Goal: Feedback & Contribution: Contribute content

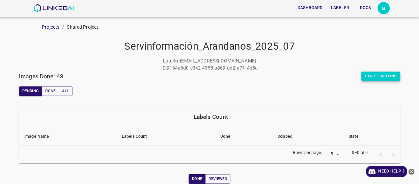
click at [375, 73] on button "Start Labeling" at bounding box center [380, 76] width 39 height 9
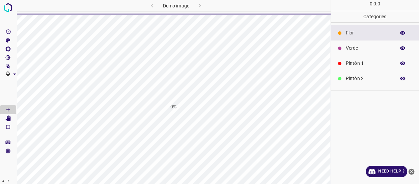
click at [412, 170] on icon "close-help" at bounding box center [411, 171] width 7 height 7
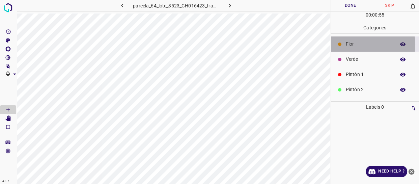
click at [361, 45] on p "Flor" at bounding box center [369, 43] width 46 height 7
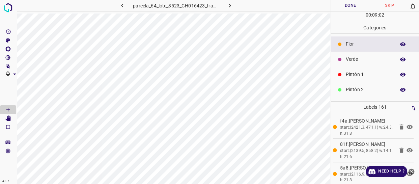
drag, startPoint x: 361, startPoint y: 56, endPoint x: 358, endPoint y: 56, distance: 3.7
click at [358, 56] on p "Verde" at bounding box center [369, 59] width 46 height 7
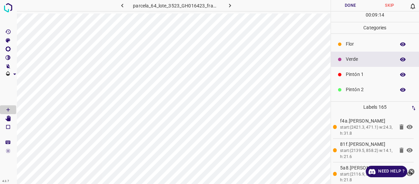
click at [348, 50] on div "Flor" at bounding box center [375, 43] width 88 height 15
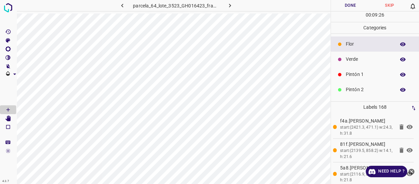
click at [359, 58] on p "Verde" at bounding box center [369, 59] width 46 height 7
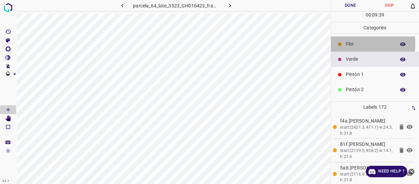
click at [343, 43] on div "Flor" at bounding box center [375, 43] width 88 height 15
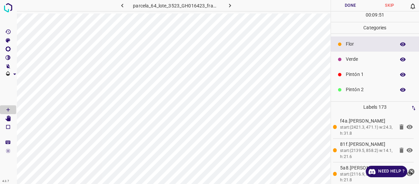
click at [363, 59] on p "Verde" at bounding box center [369, 59] width 46 height 7
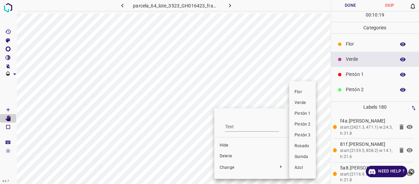
drag, startPoint x: 299, startPoint y: 93, endPoint x: 284, endPoint y: 94, distance: 15.2
click at [298, 93] on span "Flor" at bounding box center [303, 92] width 16 height 6
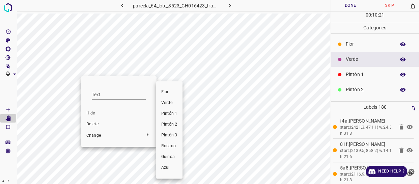
click at [169, 88] on li "Flor" at bounding box center [169, 92] width 27 height 11
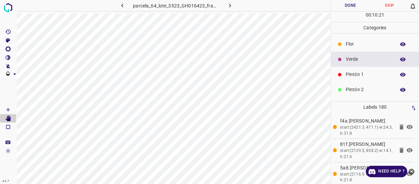
drag, startPoint x: 337, startPoint y: 50, endPoint x: 340, endPoint y: 48, distance: 4.1
click at [340, 48] on div "Flor" at bounding box center [375, 43] width 88 height 15
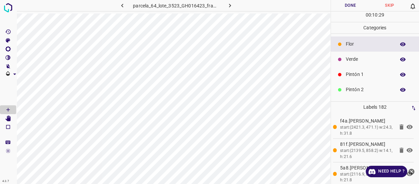
click at [375, 58] on p "Verde" at bounding box center [369, 59] width 46 height 7
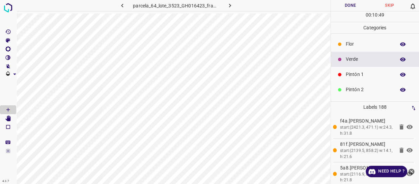
click at [367, 46] on p "Flor" at bounding box center [369, 43] width 46 height 7
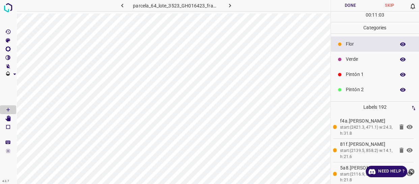
drag, startPoint x: 360, startPoint y: 54, endPoint x: 342, endPoint y: 56, distance: 18.0
click at [360, 54] on div "Verde" at bounding box center [375, 59] width 88 height 15
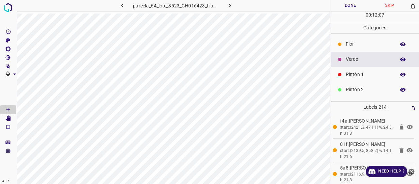
click at [369, 74] on p "Pintón 1" at bounding box center [369, 74] width 46 height 7
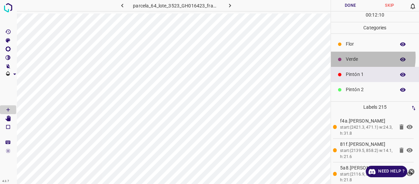
click at [356, 57] on p "Verde" at bounding box center [369, 59] width 46 height 7
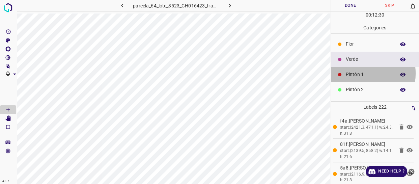
click at [356, 73] on p "Pintón 1" at bounding box center [369, 74] width 46 height 7
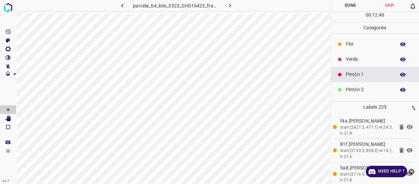
click at [357, 46] on p "Flor" at bounding box center [369, 43] width 46 height 7
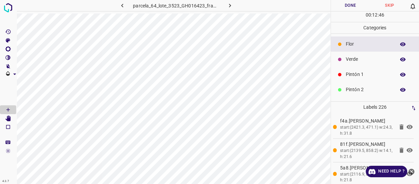
click at [345, 64] on div "Verde" at bounding box center [375, 59] width 88 height 15
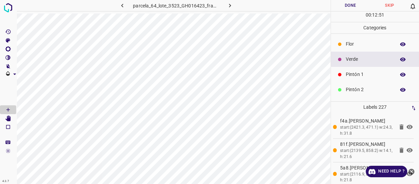
click at [360, 72] on p "Pintón 1" at bounding box center [369, 74] width 46 height 7
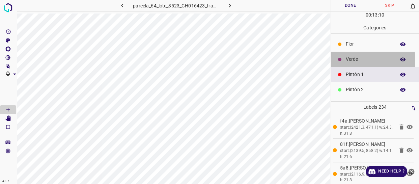
click at [340, 62] on div at bounding box center [339, 59] width 7 height 7
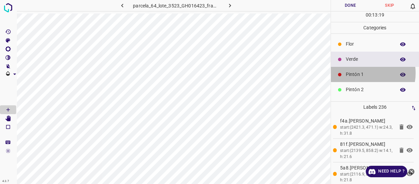
click at [362, 73] on p "Pintón 1" at bounding box center [369, 74] width 46 height 7
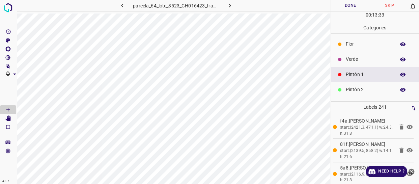
drag, startPoint x: 352, startPoint y: 61, endPoint x: 347, endPoint y: 61, distance: 5.1
click at [347, 61] on p "Verde" at bounding box center [369, 59] width 46 height 7
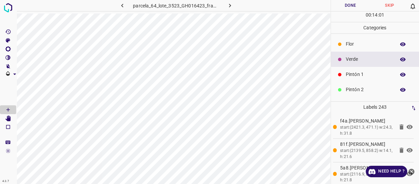
click at [365, 44] on p "Flor" at bounding box center [369, 43] width 46 height 7
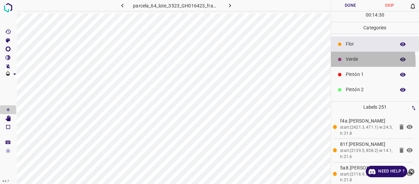
drag, startPoint x: 339, startPoint y: 62, endPoint x: 335, endPoint y: 62, distance: 4.0
click at [335, 62] on div "Verde" at bounding box center [375, 59] width 88 height 15
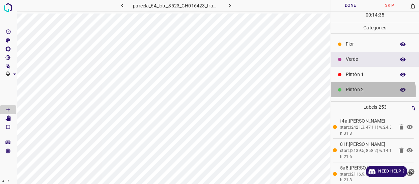
click at [367, 92] on p "Pintón 2" at bounding box center [369, 89] width 46 height 7
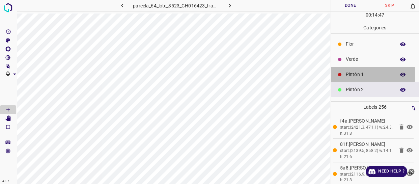
click at [354, 74] on p "Pintón 1" at bounding box center [369, 74] width 46 height 7
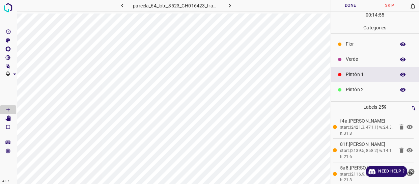
click at [340, 58] on icon at bounding box center [339, 59] width 3 height 3
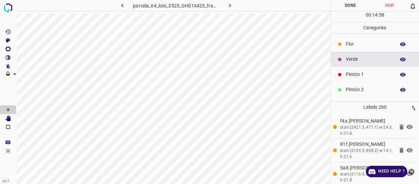
click at [360, 73] on p "Pintón 1" at bounding box center [369, 74] width 46 height 7
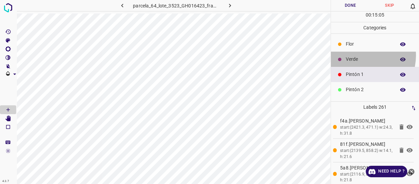
click at [361, 56] on p "Verde" at bounding box center [369, 59] width 46 height 7
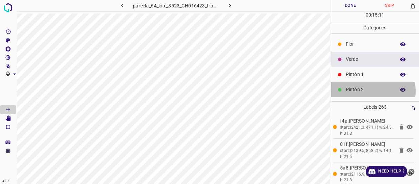
click at [371, 91] on p "Pintón 2" at bounding box center [369, 89] width 46 height 7
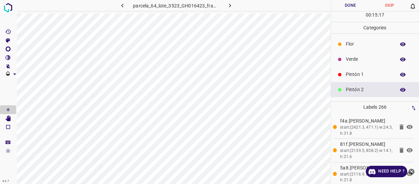
click at [356, 61] on p "Verde" at bounding box center [369, 59] width 46 height 7
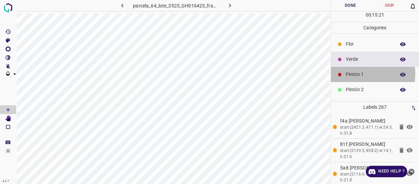
drag, startPoint x: 358, startPoint y: 74, endPoint x: 330, endPoint y: 70, distance: 27.6
click at [357, 74] on p "Pintón 1" at bounding box center [369, 74] width 46 height 7
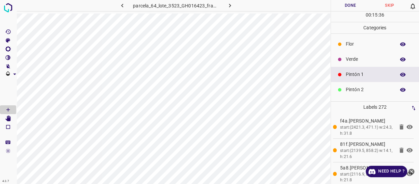
click at [378, 58] on p "Verde" at bounding box center [369, 59] width 46 height 7
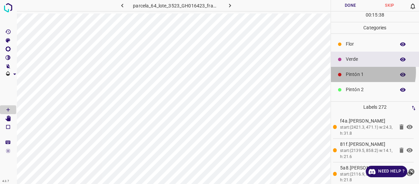
click at [365, 72] on p "Pintón 1" at bounding box center [369, 74] width 46 height 7
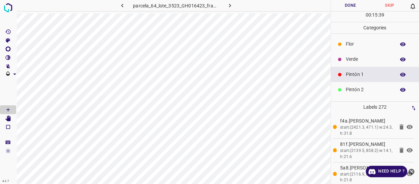
click at [358, 46] on p "Flor" at bounding box center [369, 43] width 46 height 7
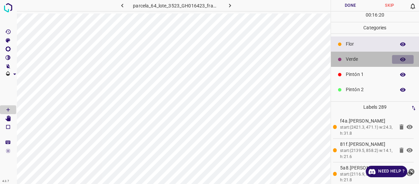
click at [392, 58] on button "button" at bounding box center [403, 59] width 22 height 9
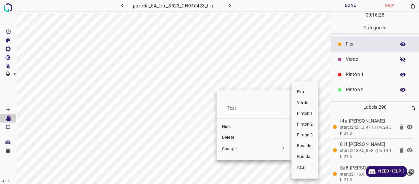
click at [310, 101] on span "Verde" at bounding box center [305, 103] width 16 height 6
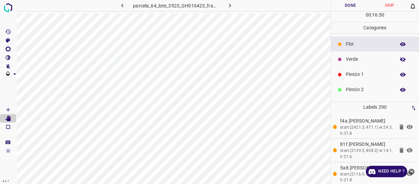
click at [354, 64] on div "Verde" at bounding box center [375, 59] width 88 height 15
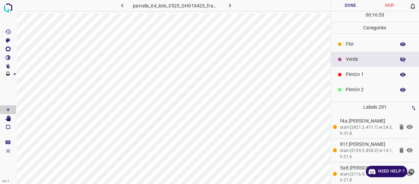
click at [369, 72] on p "Pintón 1" at bounding box center [369, 74] width 46 height 7
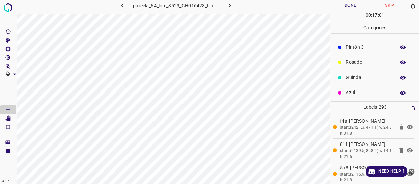
scroll to position [59, 0]
click at [356, 64] on p "Rosado" at bounding box center [369, 60] width 46 height 7
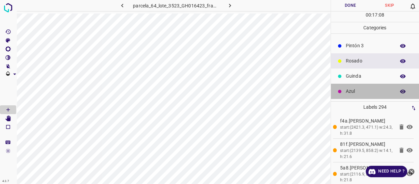
click at [376, 93] on p "Azul" at bounding box center [369, 91] width 46 height 7
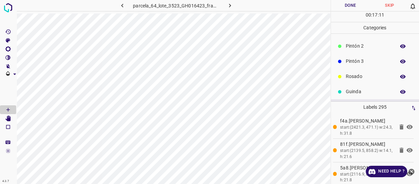
scroll to position [28, 0]
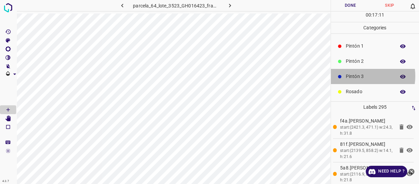
click at [356, 76] on p "Pintón 3" at bounding box center [369, 76] width 46 height 7
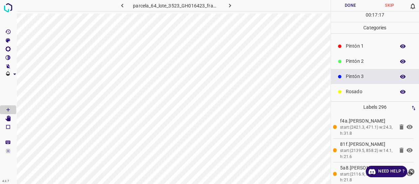
click at [378, 65] on div "Pintón 2" at bounding box center [375, 61] width 88 height 15
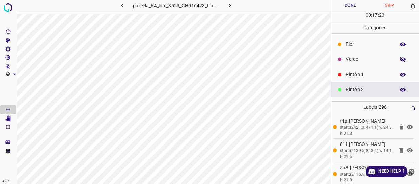
click at [365, 57] on p "Verde" at bounding box center [369, 59] width 46 height 7
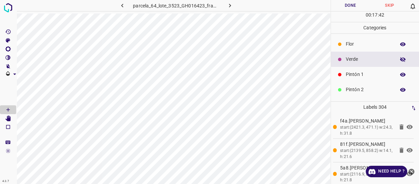
click at [379, 71] on div "Pintón 1" at bounding box center [375, 74] width 88 height 15
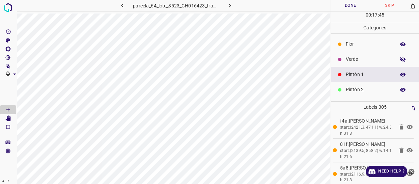
click at [367, 61] on p "Verde" at bounding box center [369, 59] width 46 height 7
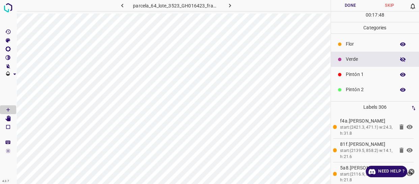
scroll to position [30, 0]
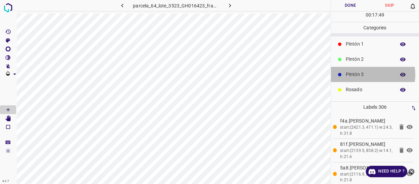
click at [362, 74] on p "Pintón 3" at bounding box center [369, 74] width 46 height 7
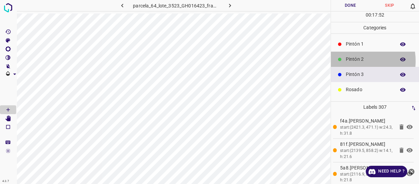
click at [355, 60] on p "Pintón 2" at bounding box center [369, 59] width 46 height 7
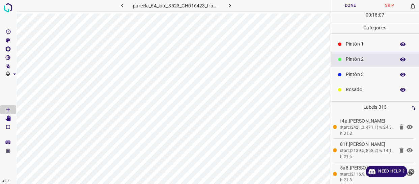
click at [376, 43] on p "Pintón 1" at bounding box center [369, 43] width 46 height 7
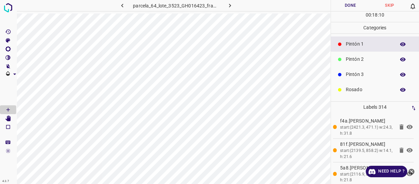
click at [364, 88] on p "Rosado" at bounding box center [369, 89] width 46 height 7
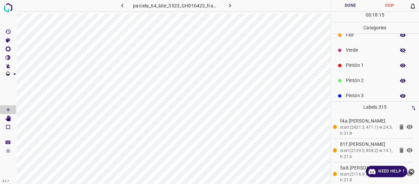
scroll to position [0, 0]
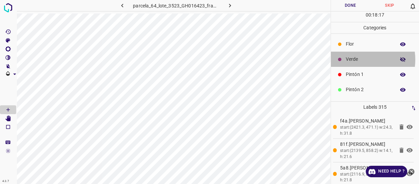
click at [356, 59] on p "Verde" at bounding box center [369, 59] width 46 height 7
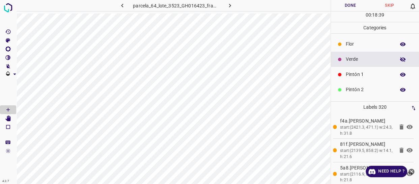
click at [363, 48] on div "Flor" at bounding box center [375, 43] width 88 height 15
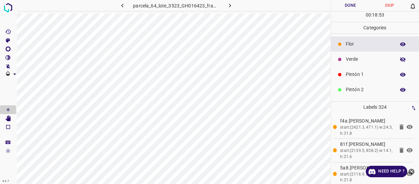
click at [359, 61] on p "Verde" at bounding box center [369, 59] width 46 height 7
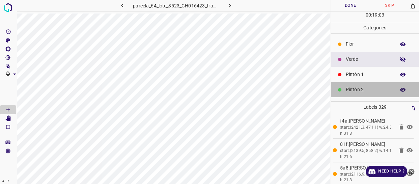
drag, startPoint x: 381, startPoint y: 86, endPoint x: 377, endPoint y: 88, distance: 4.4
click at [377, 88] on p "Pintón 2" at bounding box center [369, 89] width 46 height 7
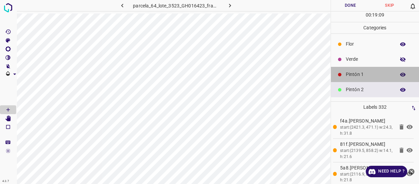
click at [381, 76] on p "Pintón 1" at bounding box center [369, 74] width 46 height 7
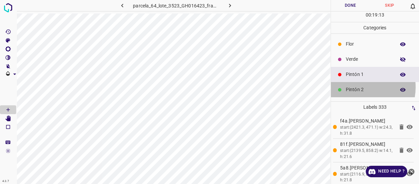
click at [357, 87] on p "Pintón 2" at bounding box center [369, 89] width 46 height 7
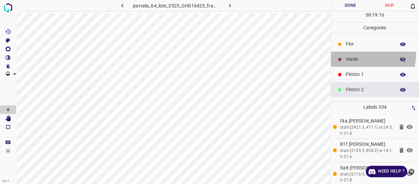
click at [357, 55] on div "Verde" at bounding box center [375, 59] width 88 height 15
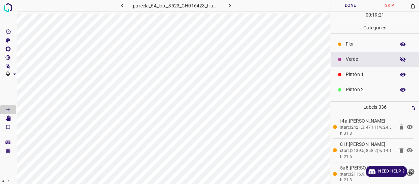
click at [360, 45] on p "Flor" at bounding box center [369, 43] width 46 height 7
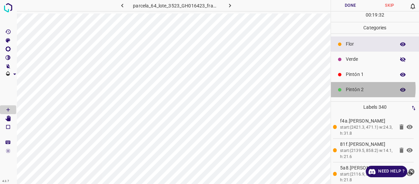
click at [358, 88] on p "Pintón 2" at bounding box center [369, 89] width 46 height 7
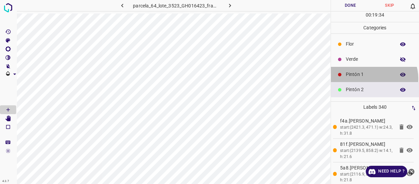
click at [374, 79] on div "Pintón 1" at bounding box center [375, 74] width 88 height 15
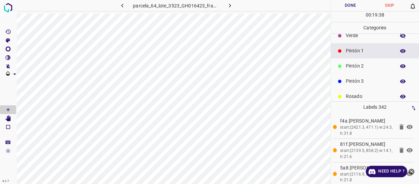
scroll to position [59, 0]
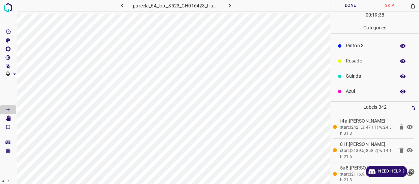
click at [361, 89] on p "Azul" at bounding box center [369, 91] width 46 height 7
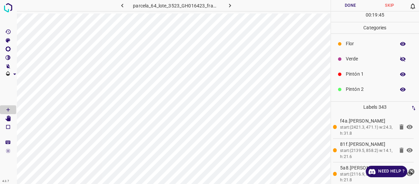
scroll to position [0, 0]
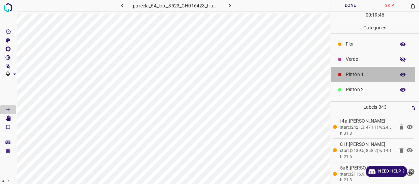
click at [354, 75] on p "Pintón 1" at bounding box center [369, 74] width 46 height 7
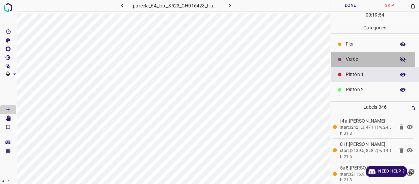
click at [353, 60] on p "Verde" at bounding box center [369, 59] width 46 height 7
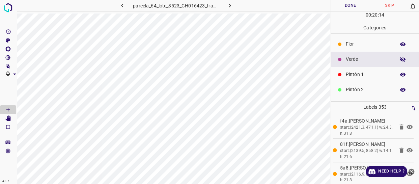
click at [355, 67] on div "Pintón 1" at bounding box center [375, 74] width 88 height 15
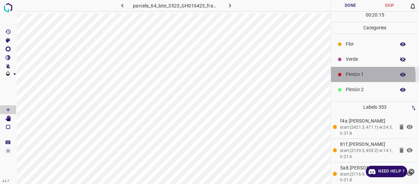
click at [354, 77] on p "Pintón 1" at bounding box center [369, 74] width 46 height 7
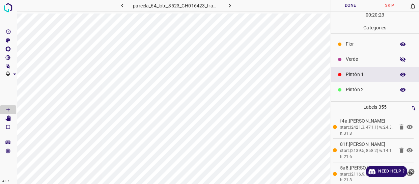
click at [344, 57] on div "Verde" at bounding box center [375, 59] width 88 height 15
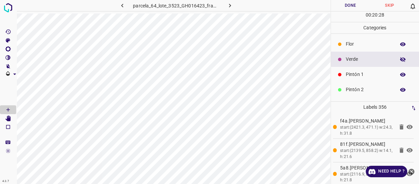
drag, startPoint x: 367, startPoint y: 67, endPoint x: 363, endPoint y: 71, distance: 5.8
click at [367, 68] on div "Pintón 1" at bounding box center [375, 74] width 88 height 15
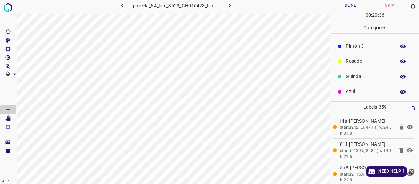
scroll to position [59, 0]
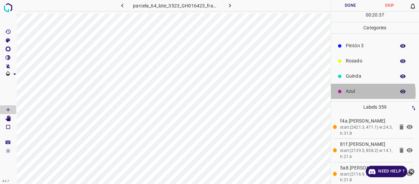
click at [363, 93] on p "Azul" at bounding box center [369, 91] width 46 height 7
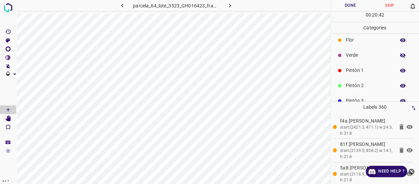
scroll to position [0, 0]
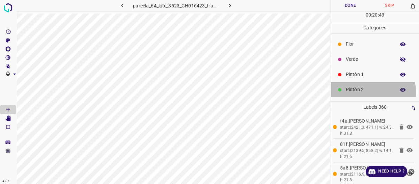
click at [368, 92] on p "Pintón 2" at bounding box center [369, 89] width 46 height 7
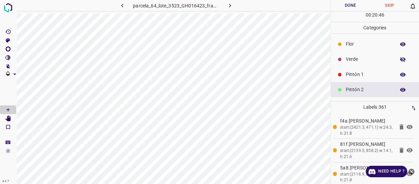
click at [368, 61] on p "Verde" at bounding box center [369, 59] width 46 height 7
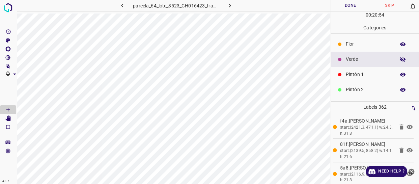
click at [368, 49] on div "Flor" at bounding box center [375, 43] width 88 height 15
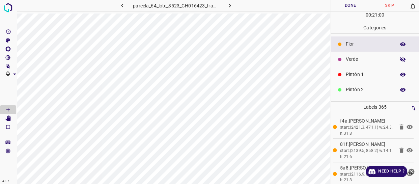
click at [348, 58] on p "Verde" at bounding box center [369, 59] width 46 height 7
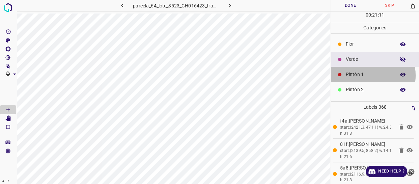
click at [364, 75] on p "Pintón 1" at bounding box center [369, 74] width 46 height 7
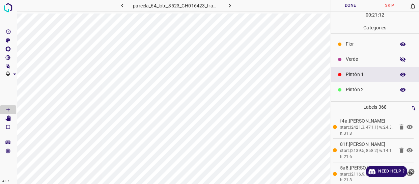
click at [400, 60] on icon "button" at bounding box center [403, 59] width 6 height 6
click at [400, 57] on icon "button" at bounding box center [403, 59] width 6 height 6
click at [352, 75] on p "Pintón 1" at bounding box center [369, 74] width 46 height 7
click at [356, 42] on p "Flor" at bounding box center [369, 43] width 46 height 7
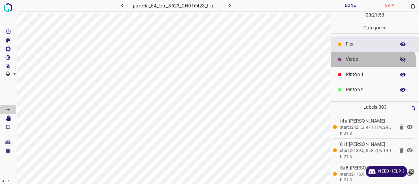
click at [358, 62] on p "Verde" at bounding box center [369, 59] width 46 height 7
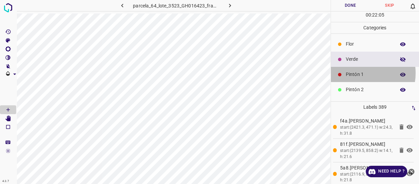
click at [360, 73] on p "Pintón 1" at bounding box center [369, 74] width 46 height 7
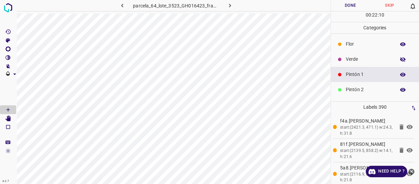
click at [335, 59] on div "Verde" at bounding box center [375, 59] width 88 height 15
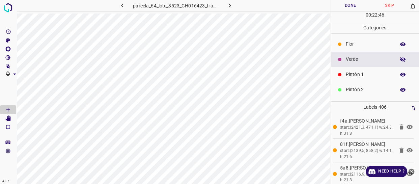
click at [363, 51] on ul "[PERSON_NAME] Verde Pintón 1 Pintón 2 Pintón 3 [PERSON_NAME] Azul" at bounding box center [375, 97] width 88 height 127
click at [364, 50] on div "Flor" at bounding box center [375, 43] width 88 height 15
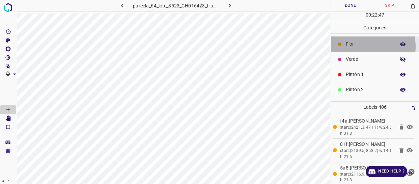
click at [362, 46] on p "Flor" at bounding box center [369, 43] width 46 height 7
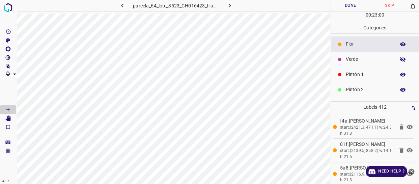
click at [369, 56] on p "Verde" at bounding box center [369, 59] width 46 height 7
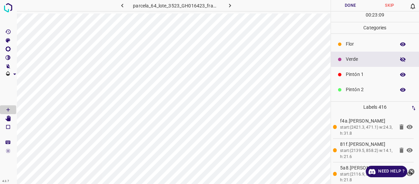
click at [373, 44] on p "Flor" at bounding box center [369, 43] width 46 height 7
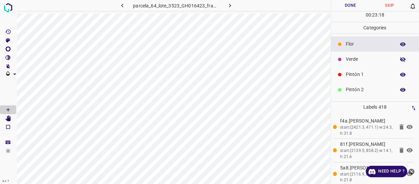
click at [362, 61] on p "Verde" at bounding box center [369, 59] width 46 height 7
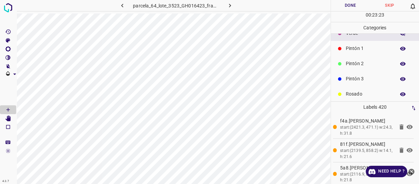
scroll to position [59, 0]
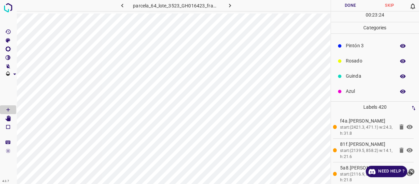
click at [371, 48] on p "Pintón 3" at bounding box center [369, 45] width 46 height 7
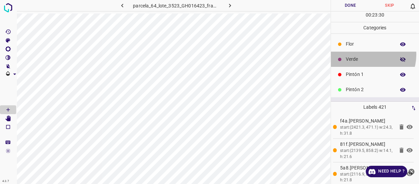
click at [367, 55] on div "Verde" at bounding box center [375, 59] width 88 height 15
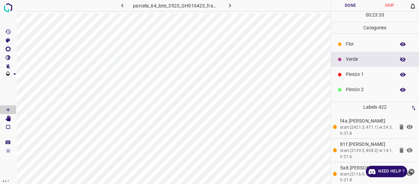
click at [359, 71] on div "Pintón 1" at bounding box center [375, 74] width 88 height 15
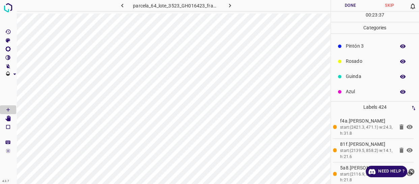
scroll to position [59, 0]
click at [360, 90] on p "Azul" at bounding box center [369, 91] width 46 height 7
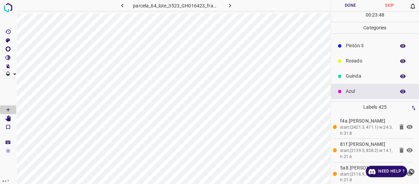
scroll to position [0, 0]
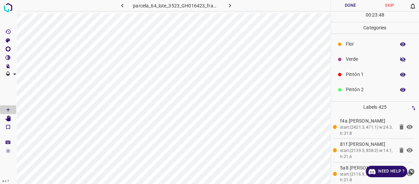
drag, startPoint x: 364, startPoint y: 51, endPoint x: 360, endPoint y: 54, distance: 5.5
click at [364, 51] on div "Flor" at bounding box center [375, 43] width 88 height 15
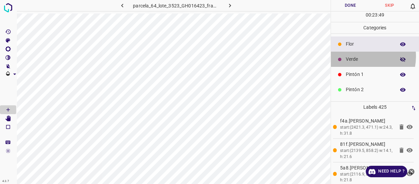
click at [358, 56] on p "Verde" at bounding box center [369, 59] width 46 height 7
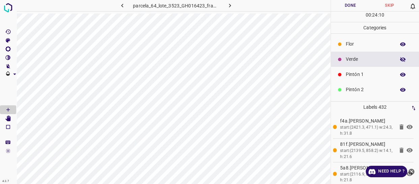
click at [366, 75] on p "Pintón 1" at bounding box center [369, 74] width 46 height 7
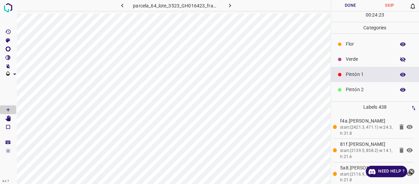
click at [354, 43] on p "Flor" at bounding box center [369, 43] width 46 height 7
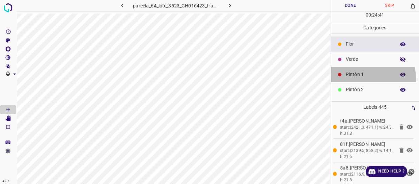
click at [356, 79] on div "Pintón 1" at bounding box center [375, 74] width 88 height 15
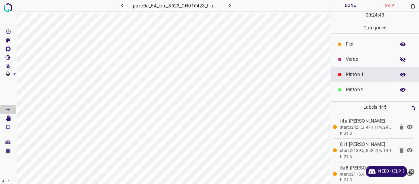
scroll to position [59, 0]
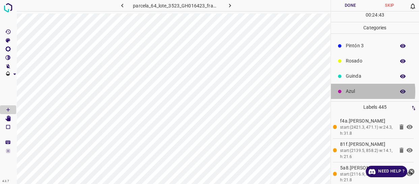
click at [354, 92] on p "Azul" at bounding box center [369, 91] width 46 height 7
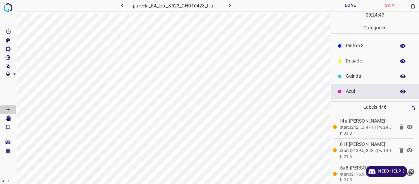
scroll to position [0, 0]
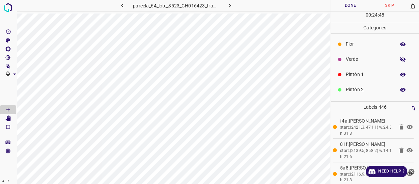
click at [354, 74] on p "Pintón 1" at bounding box center [369, 74] width 46 height 7
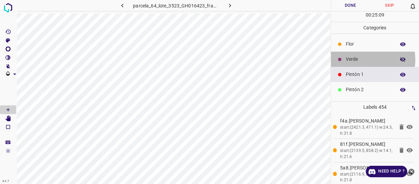
click at [359, 59] on p "Verde" at bounding box center [369, 59] width 46 height 7
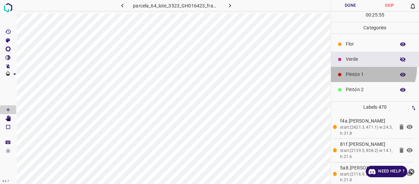
click at [366, 68] on div "Pintón 1" at bounding box center [375, 74] width 88 height 15
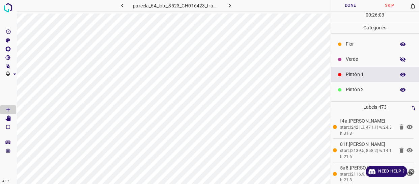
click at [354, 88] on p "Pintón 2" at bounding box center [369, 89] width 46 height 7
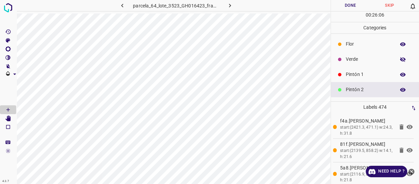
click at [358, 73] on p "Pintón 1" at bounding box center [369, 74] width 46 height 7
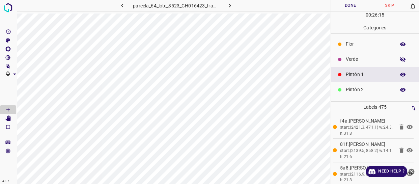
click at [362, 55] on div "Verde" at bounding box center [375, 59] width 88 height 15
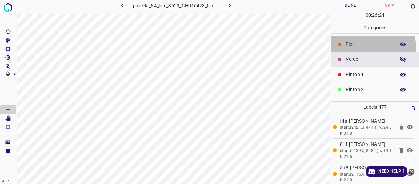
click at [366, 48] on div "Flor" at bounding box center [375, 43] width 88 height 15
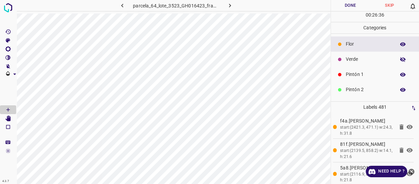
click at [370, 57] on p "Verde" at bounding box center [369, 59] width 46 height 7
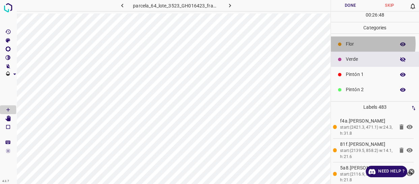
click at [365, 44] on p "Flor" at bounding box center [369, 43] width 46 height 7
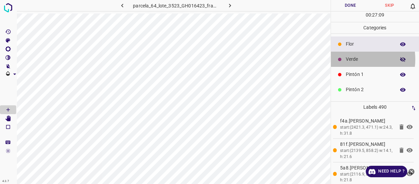
click at [352, 59] on p "Verde" at bounding box center [369, 59] width 46 height 7
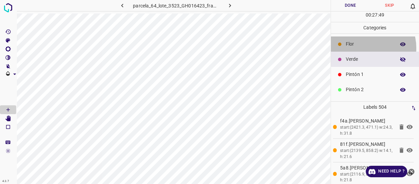
click at [363, 48] on div "Flor" at bounding box center [375, 43] width 88 height 15
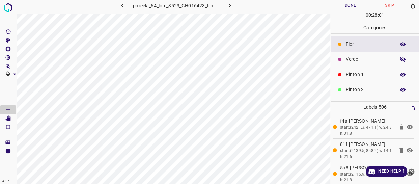
click at [378, 57] on p "Verde" at bounding box center [369, 59] width 46 height 7
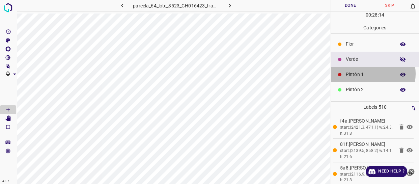
click at [371, 74] on p "Pintón 1" at bounding box center [369, 74] width 46 height 7
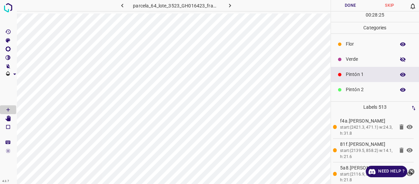
click at [354, 60] on p "Verde" at bounding box center [369, 59] width 46 height 7
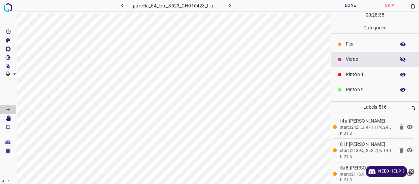
click at [356, 39] on div "Flor" at bounding box center [375, 43] width 88 height 15
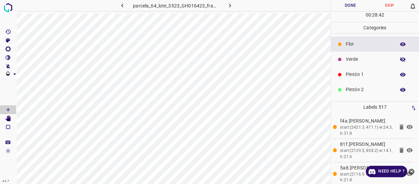
click at [372, 63] on div "Verde" at bounding box center [375, 59] width 88 height 15
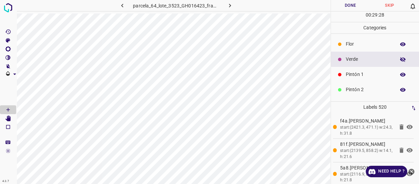
click at [372, 67] on div "Pintón 1" at bounding box center [375, 74] width 88 height 15
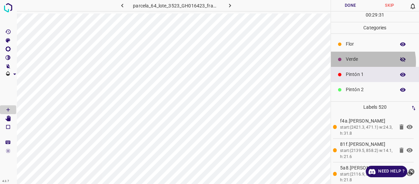
click at [368, 62] on p "Verde" at bounding box center [369, 59] width 46 height 7
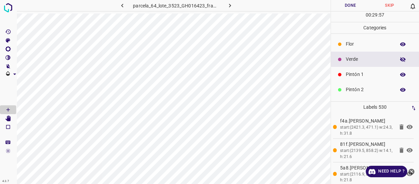
click at [359, 72] on p "Pintón 1" at bounding box center [369, 74] width 46 height 7
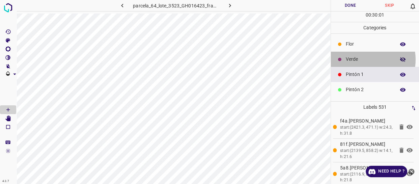
click at [367, 59] on p "Verde" at bounding box center [369, 59] width 46 height 7
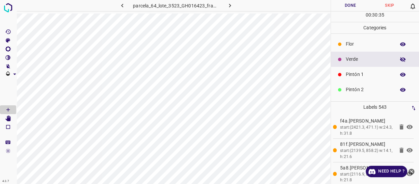
click at [376, 77] on p "Pintón 1" at bounding box center [369, 74] width 46 height 7
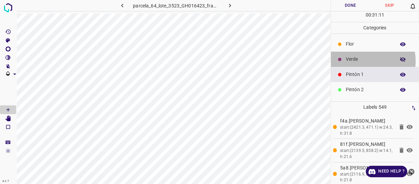
click at [360, 61] on p "Verde" at bounding box center [369, 59] width 46 height 7
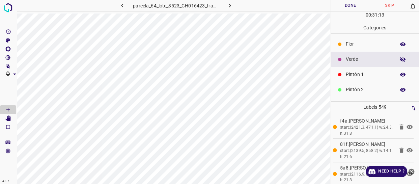
click at [400, 59] on icon "button" at bounding box center [402, 59] width 5 height 5
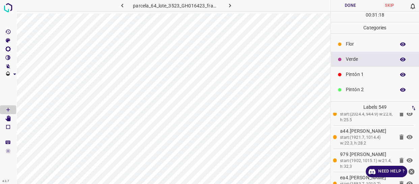
scroll to position [429, 0]
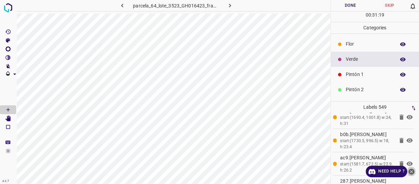
click at [412, 168] on icon "close-help" at bounding box center [411, 171] width 7 height 7
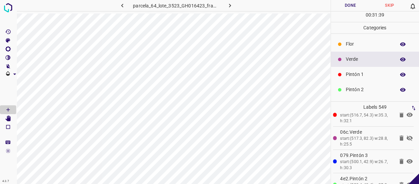
scroll to position [7025, 0]
click at [407, 158] on icon at bounding box center [410, 160] width 6 height 5
click at [407, 134] on icon at bounding box center [410, 136] width 6 height 5
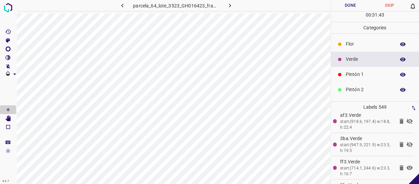
click at [407, 142] on icon at bounding box center [410, 144] width 6 height 5
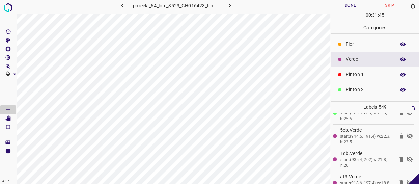
click at [407, 179] on icon at bounding box center [410, 183] width 8 height 8
click at [407, 157] on icon at bounding box center [410, 159] width 6 height 5
click at [406, 132] on icon at bounding box center [410, 136] width 8 height 8
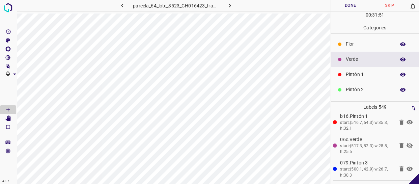
click at [406, 141] on icon at bounding box center [410, 145] width 8 height 8
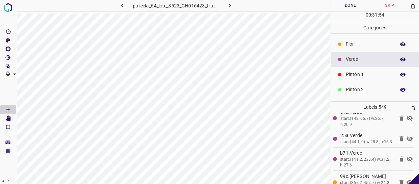
click at [407, 156] on icon at bounding box center [410, 158] width 6 height 5
click at [407, 136] on icon at bounding box center [410, 138] width 6 height 5
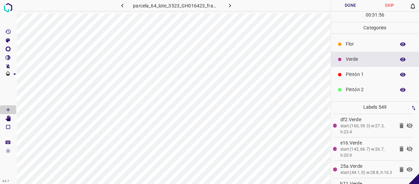
click at [407, 146] on icon at bounding box center [410, 148] width 6 height 5
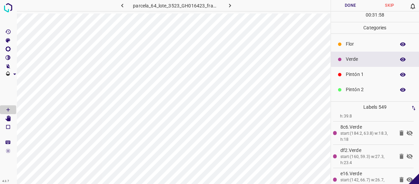
click at [407, 154] on icon at bounding box center [410, 156] width 6 height 5
click at [406, 129] on icon at bounding box center [410, 133] width 8 height 8
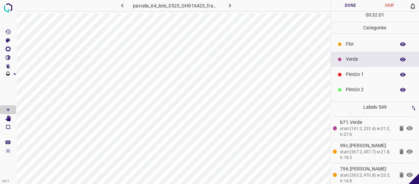
scroll to position [7546, 0]
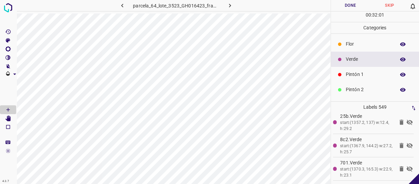
click at [407, 143] on icon at bounding box center [410, 145] width 6 height 5
click at [406, 165] on icon at bounding box center [410, 169] width 8 height 8
click at [406, 118] on icon at bounding box center [410, 122] width 8 height 8
click at [407, 121] on icon at bounding box center [410, 123] width 6 height 5
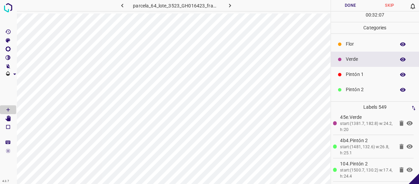
scroll to position [7608, 0]
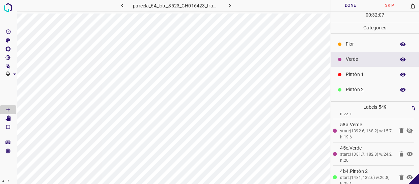
click at [406, 127] on icon at bounding box center [410, 131] width 8 height 8
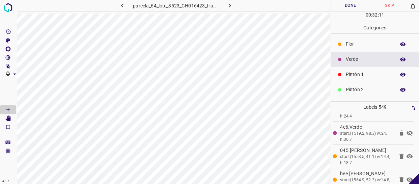
click at [407, 131] on icon at bounding box center [410, 133] width 6 height 5
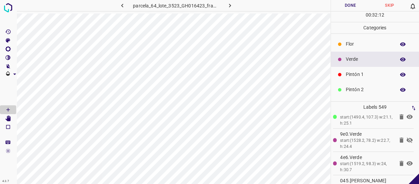
click at [407, 138] on icon at bounding box center [410, 140] width 6 height 5
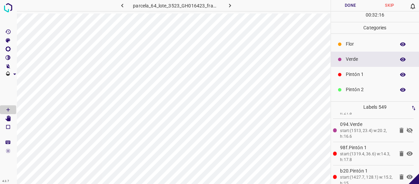
scroll to position [8160, 0]
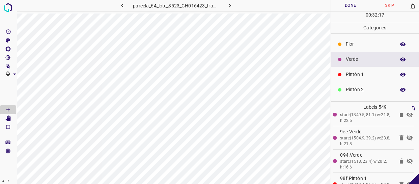
click at [407, 158] on icon at bounding box center [410, 160] width 6 height 5
click at [407, 135] on icon at bounding box center [410, 137] width 6 height 5
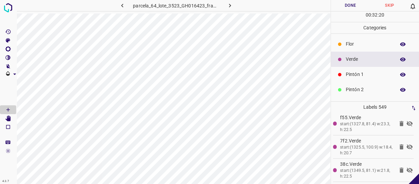
scroll to position [8099, 0]
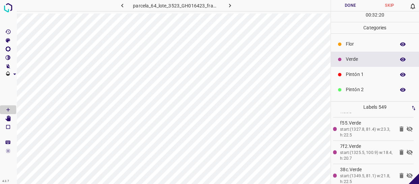
drag, startPoint x: 403, startPoint y: 166, endPoint x: 405, endPoint y: 140, distance: 25.4
click at [406, 171] on icon at bounding box center [410, 175] width 8 height 8
click at [406, 148] on icon at bounding box center [410, 152] width 8 height 8
click at [406, 125] on icon at bounding box center [410, 129] width 8 height 8
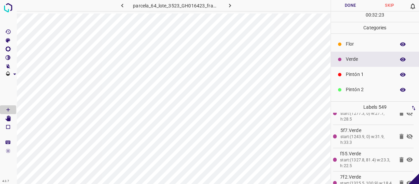
click at [407, 134] on icon at bounding box center [410, 136] width 6 height 5
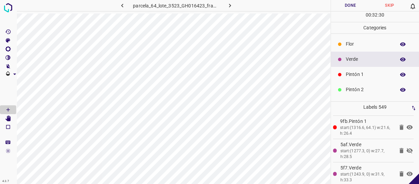
scroll to position [8006, 0]
click at [407, 172] on icon at bounding box center [410, 174] width 6 height 5
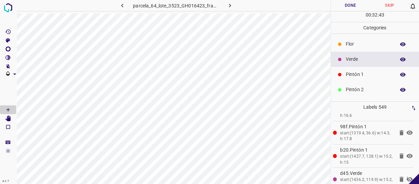
scroll to position [8252, 0]
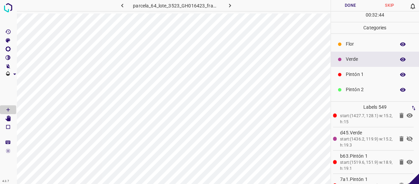
click at [406, 135] on icon at bounding box center [410, 139] width 8 height 8
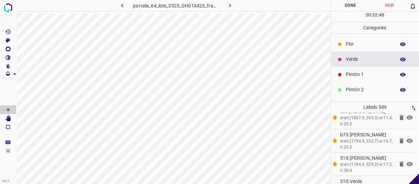
scroll to position [8375, 0]
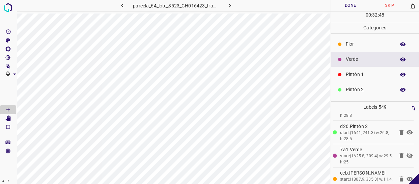
click at [406, 152] on icon at bounding box center [410, 156] width 8 height 8
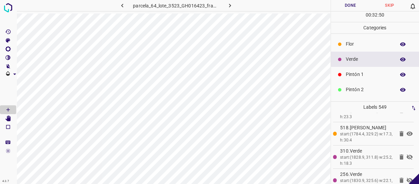
click at [407, 153] on icon at bounding box center [410, 157] width 8 height 8
click at [407, 178] on icon at bounding box center [410, 180] width 6 height 5
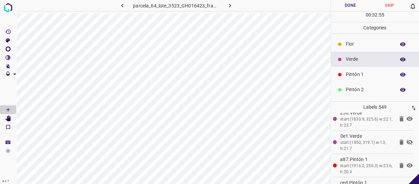
click at [407, 140] on icon at bounding box center [410, 142] width 6 height 5
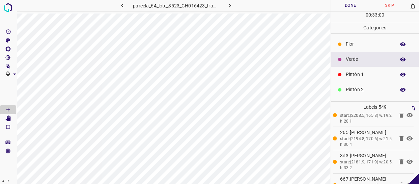
scroll to position [8865, 0]
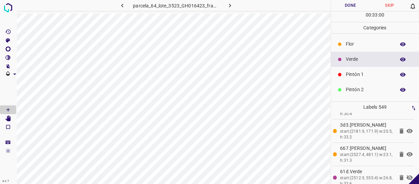
click at [407, 173] on icon at bounding box center [410, 177] width 8 height 8
click at [407, 129] on icon at bounding box center [410, 131] width 6 height 5
click at [407, 153] on icon at bounding box center [410, 155] width 6 height 5
click at [406, 174] on icon at bounding box center [410, 178] width 8 height 8
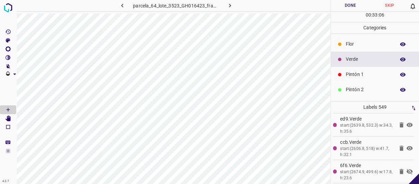
scroll to position [8988, 0]
click at [407, 169] on icon at bounding box center [410, 171] width 6 height 5
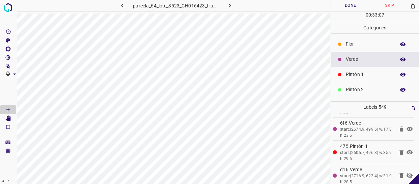
scroll to position [9049, 0]
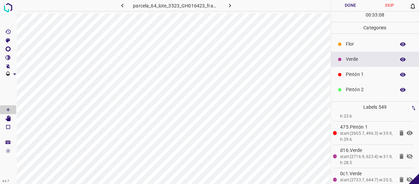
click at [407, 154] on icon at bounding box center [410, 156] width 6 height 5
click at [407, 177] on icon at bounding box center [410, 179] width 6 height 5
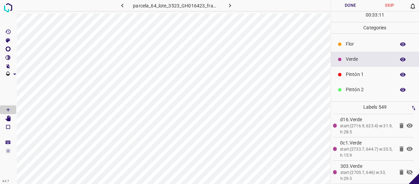
click at [407, 168] on icon at bounding box center [410, 172] width 8 height 8
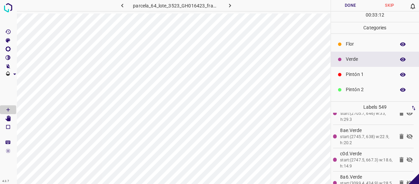
scroll to position [9141, 0]
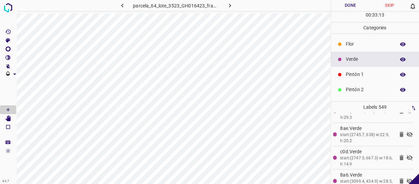
click at [407, 132] on icon at bounding box center [410, 134] width 6 height 5
click at [406, 154] on icon at bounding box center [410, 158] width 8 height 8
click at [407, 179] on icon at bounding box center [410, 181] width 6 height 5
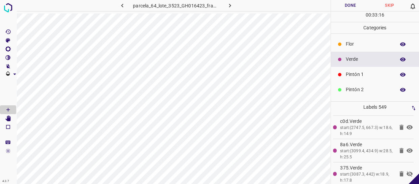
scroll to position [9172, 0]
click at [406, 169] on icon at bounding box center [410, 173] width 8 height 8
click at [407, 149] on icon at bounding box center [410, 151] width 6 height 5
click at [407, 126] on icon at bounding box center [410, 128] width 6 height 5
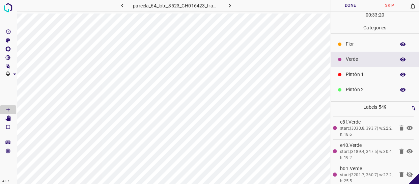
click at [407, 172] on icon at bounding box center [410, 174] width 6 height 5
click at [406, 170] on icon at bounding box center [410, 174] width 8 height 8
click at [407, 172] on icon at bounding box center [410, 174] width 6 height 5
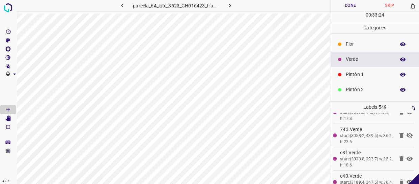
click at [406, 131] on icon at bounding box center [410, 135] width 8 height 8
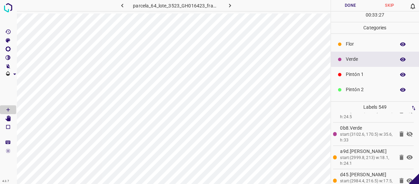
scroll to position [9418, 0]
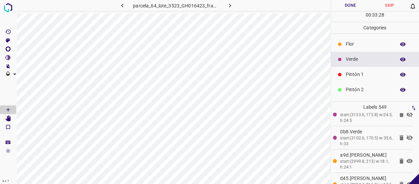
click at [407, 135] on icon at bounding box center [410, 137] width 6 height 5
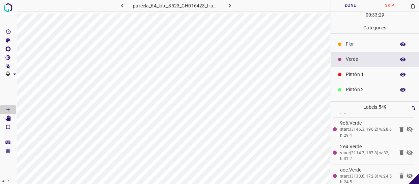
click at [407, 173] on icon at bounding box center [410, 175] width 6 height 5
click at [407, 150] on icon at bounding box center [410, 152] width 6 height 5
click at [406, 125] on icon at bounding box center [410, 129] width 8 height 8
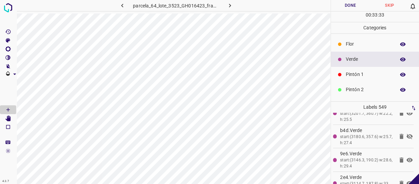
click at [408, 132] on icon at bounding box center [410, 136] width 8 height 8
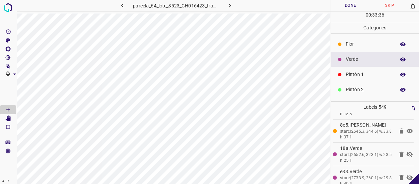
scroll to position [9601, 0]
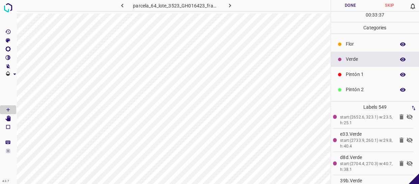
click at [407, 184] on icon at bounding box center [410, 186] width 6 height 5
click at [407, 161] on icon at bounding box center [410, 163] width 6 height 5
click at [407, 137] on icon at bounding box center [410, 139] width 6 height 5
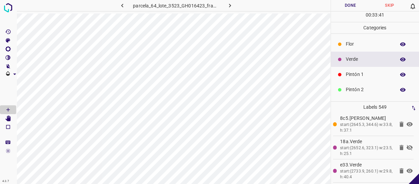
click at [407, 145] on icon at bounding box center [410, 147] width 6 height 5
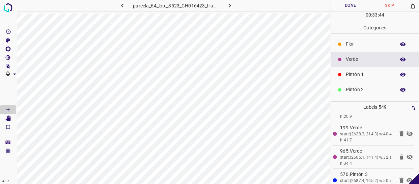
drag, startPoint x: 408, startPoint y: 146, endPoint x: 404, endPoint y: 127, distance: 18.9
click at [407, 153] on icon at bounding box center [410, 157] width 8 height 8
click at [406, 130] on icon at bounding box center [410, 134] width 8 height 8
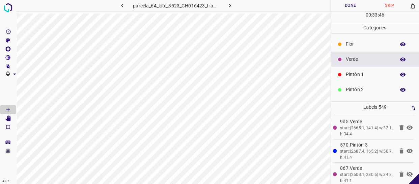
scroll to position [9786, 0]
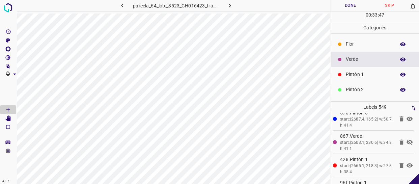
click at [407, 140] on icon at bounding box center [410, 142] width 6 height 5
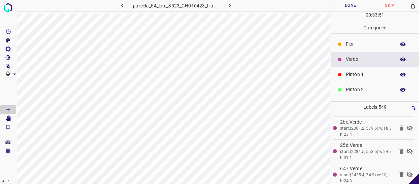
scroll to position [9908, 0]
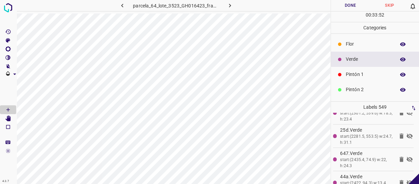
click at [407, 157] on icon at bounding box center [410, 159] width 6 height 5
click at [407, 180] on icon at bounding box center [410, 182] width 6 height 5
click at [406, 132] on icon at bounding box center [410, 136] width 8 height 8
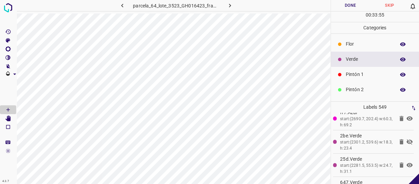
scroll to position [9878, 0]
click at [407, 141] on icon at bounding box center [410, 143] width 6 height 5
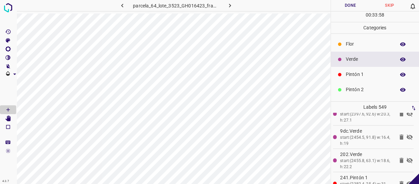
scroll to position [10000, 0]
click at [407, 158] on icon at bounding box center [410, 160] width 6 height 5
click at [407, 135] on icon at bounding box center [410, 137] width 6 height 5
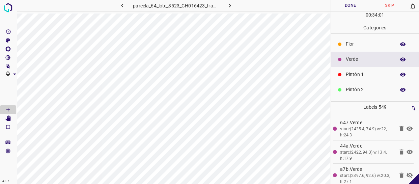
click at [407, 173] on icon at bounding box center [410, 175] width 6 height 5
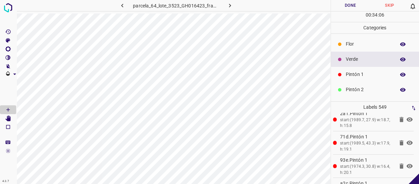
scroll to position [10583, 0]
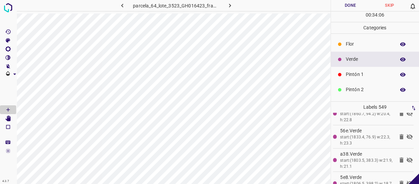
click at [407, 181] on icon at bounding box center [410, 183] width 6 height 5
click at [406, 156] on icon at bounding box center [410, 160] width 8 height 8
click at [407, 134] on icon at bounding box center [410, 136] width 6 height 5
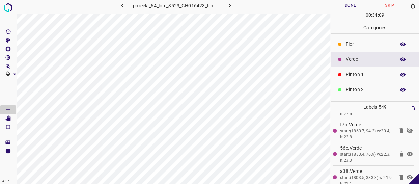
click at [406, 131] on icon at bounding box center [410, 131] width 8 height 8
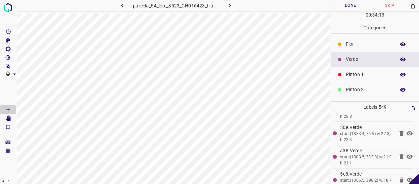
scroll to position [10706, 0]
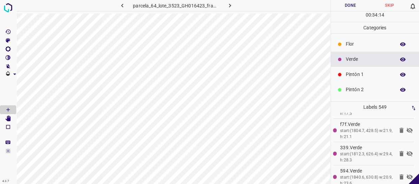
click at [406, 149] on icon at bounding box center [410, 153] width 8 height 8
click at [406, 173] on icon at bounding box center [410, 177] width 8 height 8
drag, startPoint x: 406, startPoint y: 116, endPoint x: 400, endPoint y: 150, distance: 34.7
click at [407, 128] on icon at bounding box center [410, 130] width 6 height 5
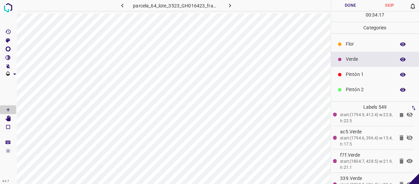
click at [407, 135] on icon at bounding box center [410, 137] width 6 height 5
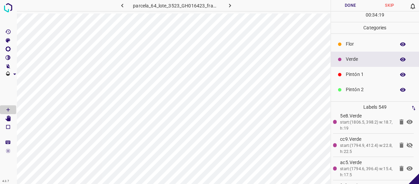
click at [406, 141] on icon at bounding box center [410, 145] width 8 height 8
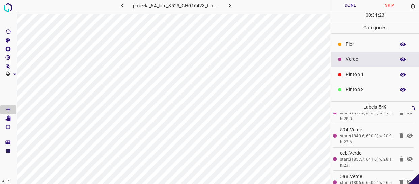
scroll to position [10828, 0]
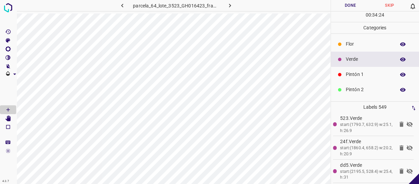
click at [407, 168] on icon at bounding box center [410, 170] width 6 height 5
click at [406, 144] on icon at bounding box center [410, 148] width 8 height 8
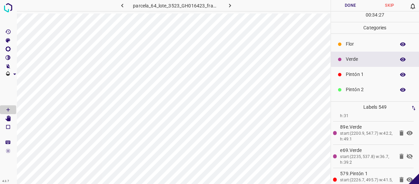
click at [406, 152] on icon at bounding box center [410, 156] width 8 height 8
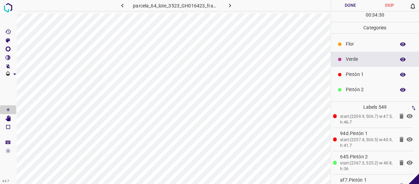
scroll to position [11074, 0]
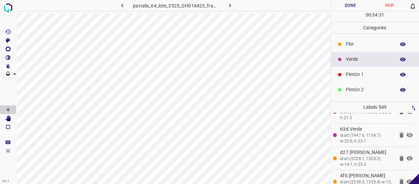
click at [406, 131] on icon at bounding box center [410, 135] width 8 height 8
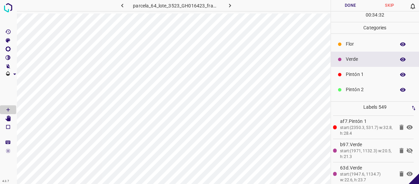
scroll to position [11013, 0]
click at [406, 169] on icon at bounding box center [410, 173] width 8 height 8
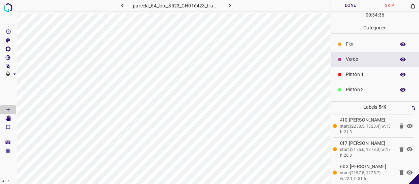
scroll to position [11135, 0]
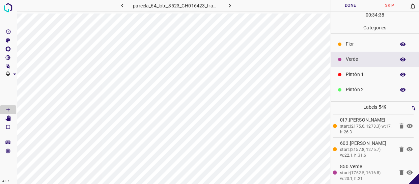
scroll to position [11197, 0]
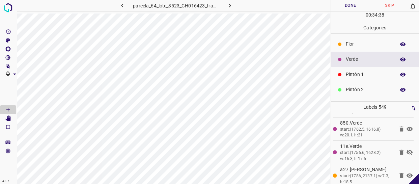
click at [407, 150] on icon at bounding box center [410, 152] width 6 height 5
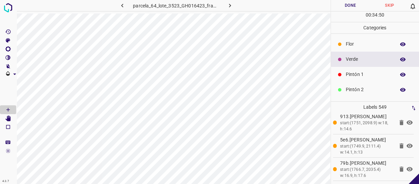
scroll to position [11350, 0]
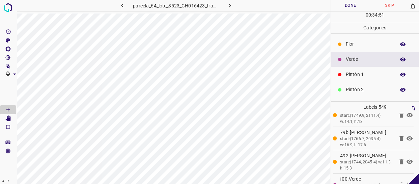
click at [406, 181] on icon at bounding box center [410, 185] width 8 height 8
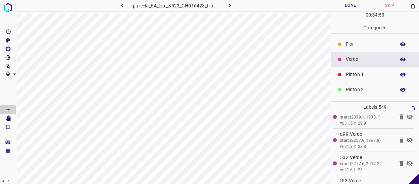
scroll to position [11442, 0]
click at [407, 184] on icon at bounding box center [410, 186] width 6 height 5
click at [406, 159] on icon at bounding box center [410, 163] width 8 height 8
click at [406, 135] on icon at bounding box center [410, 139] width 8 height 8
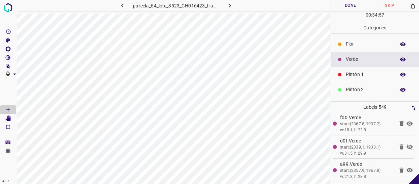
click at [407, 144] on icon at bounding box center [410, 146] width 6 height 5
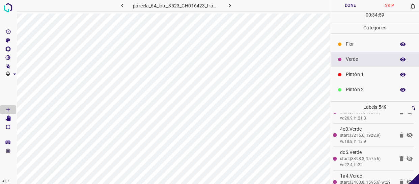
scroll to position [11565, 0]
click at [407, 177] on icon at bounding box center [410, 179] width 6 height 5
click at [407, 153] on icon at bounding box center [410, 157] width 8 height 8
click at [407, 131] on icon at bounding box center [410, 133] width 6 height 5
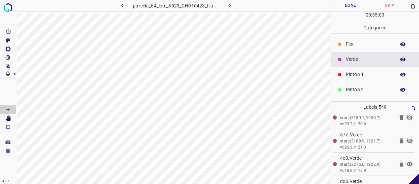
click at [407, 137] on icon at bounding box center [410, 141] width 8 height 8
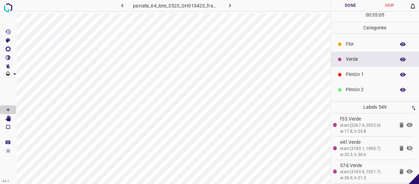
click at [407, 146] on icon at bounding box center [410, 148] width 6 height 5
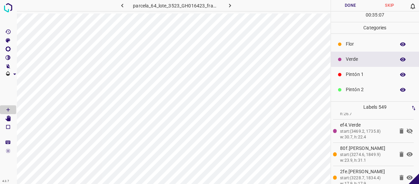
scroll to position [11718, 0]
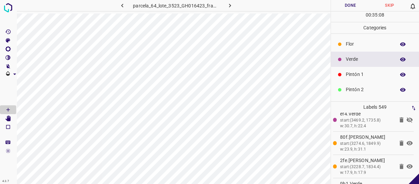
click at [407, 122] on icon at bounding box center [410, 119] width 6 height 5
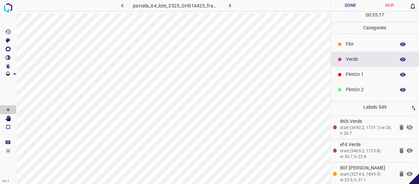
scroll to position [11640, 0]
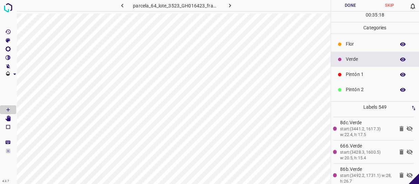
click at [407, 151] on icon at bounding box center [410, 151] width 6 height 5
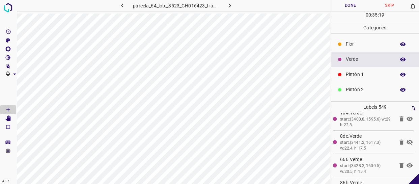
click at [406, 138] on icon at bounding box center [410, 142] width 8 height 8
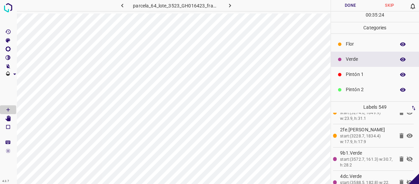
click at [407, 156] on icon at bounding box center [410, 158] width 6 height 5
click at [406, 178] on icon at bounding box center [410, 182] width 8 height 8
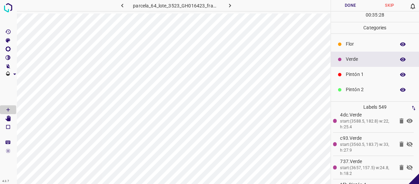
click at [406, 163] on icon at bounding box center [410, 167] width 8 height 8
click at [407, 141] on icon at bounding box center [410, 143] width 6 height 5
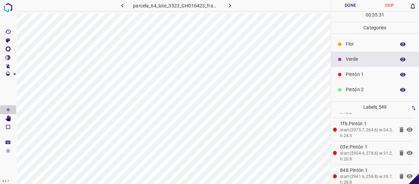
scroll to position [11933, 0]
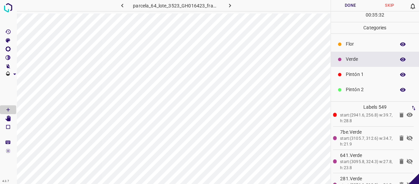
click at [407, 135] on icon at bounding box center [410, 137] width 6 height 5
click at [407, 159] on icon at bounding box center [410, 161] width 6 height 5
click at [406, 181] on icon at bounding box center [410, 185] width 8 height 8
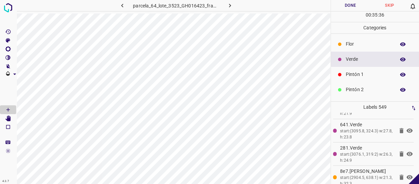
scroll to position [11994, 0]
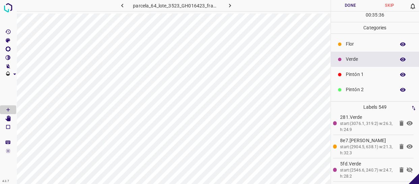
click at [406, 166] on icon at bounding box center [410, 170] width 8 height 8
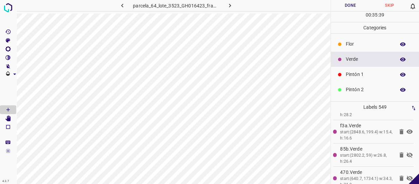
click at [407, 153] on icon at bounding box center [410, 155] width 6 height 5
click at [406, 174] on icon at bounding box center [410, 178] width 8 height 8
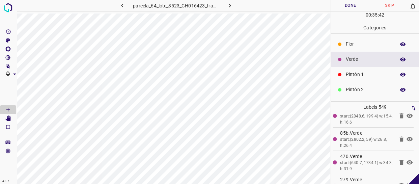
scroll to position [12117, 0]
click at [406, 136] on icon at bounding box center [410, 140] width 8 height 8
click at [407, 161] on icon at bounding box center [410, 163] width 6 height 5
click at [407, 184] on icon at bounding box center [410, 186] width 6 height 5
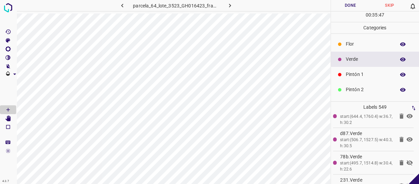
click at [406, 159] on icon at bounding box center [410, 163] width 8 height 8
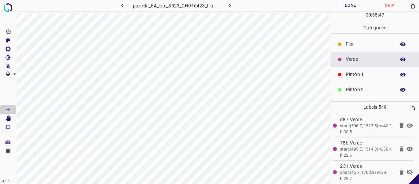
click at [407, 170] on icon at bounding box center [410, 172] width 6 height 5
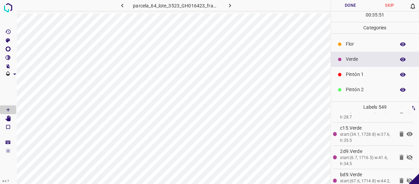
click at [406, 153] on icon at bounding box center [410, 157] width 8 height 8
click at [407, 178] on icon at bounding box center [410, 180] width 6 height 5
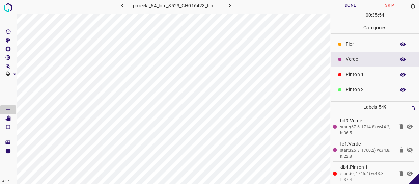
scroll to position [12301, 0]
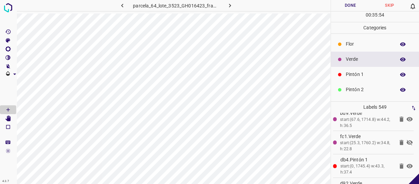
click at [406, 138] on icon at bounding box center [410, 142] width 8 height 8
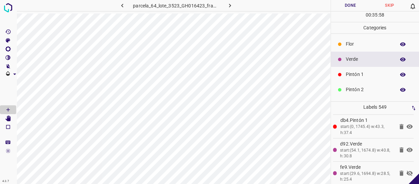
scroll to position [12332, 0]
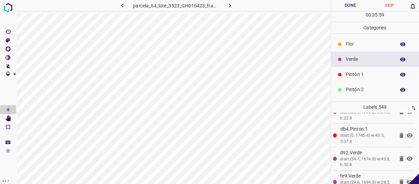
click at [407, 179] on icon at bounding box center [410, 181] width 6 height 5
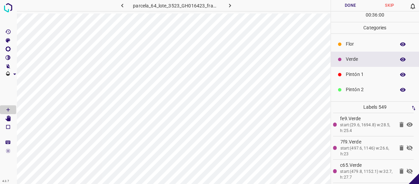
scroll to position [12393, 0]
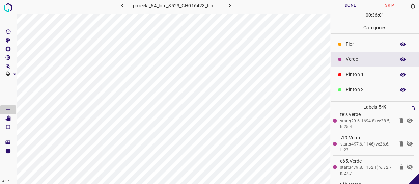
click at [406, 140] on icon at bounding box center [410, 144] width 8 height 8
click at [407, 164] on icon at bounding box center [410, 166] width 6 height 5
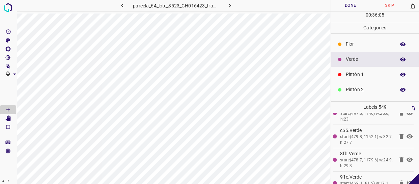
click at [407, 180] on icon at bounding box center [410, 182] width 6 height 5
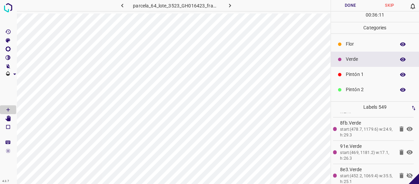
click at [407, 173] on icon at bounding box center [410, 175] width 6 height 5
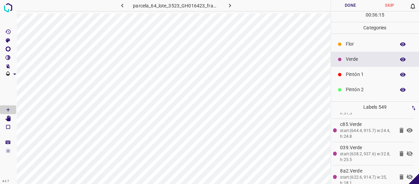
click at [406, 149] on icon at bounding box center [410, 153] width 8 height 8
click at [407, 174] on icon at bounding box center [410, 176] width 6 height 5
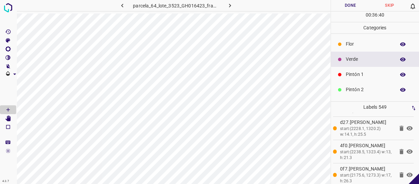
scroll to position [10951, 0]
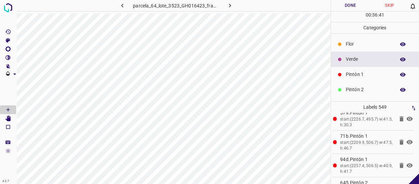
click at [400, 59] on icon "button" at bounding box center [402, 59] width 5 height 4
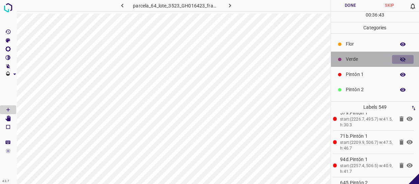
click at [400, 59] on icon "button" at bounding box center [402, 59] width 5 height 5
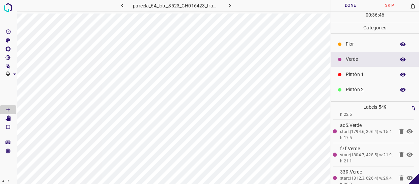
scroll to position [10767, 0]
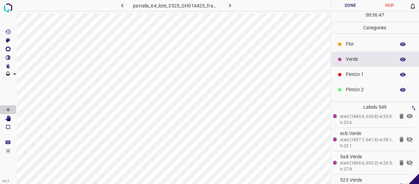
click at [406, 159] on icon at bounding box center [410, 163] width 8 height 8
click at [407, 184] on icon at bounding box center [410, 186] width 6 height 5
click at [406, 135] on icon at bounding box center [410, 139] width 8 height 8
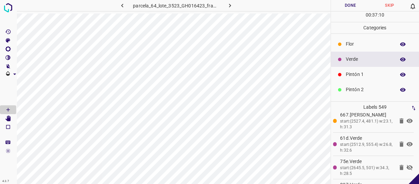
scroll to position [8929, 0]
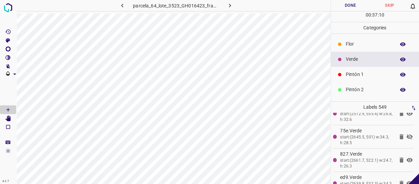
click at [407, 134] on icon at bounding box center [410, 136] width 6 height 5
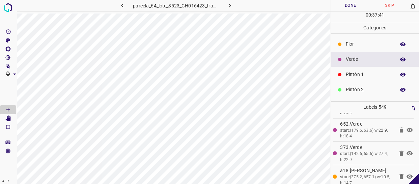
scroll to position [5635, 0]
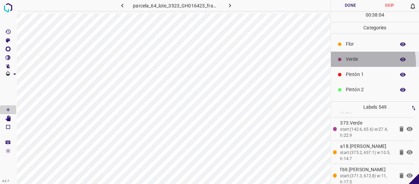
click at [361, 63] on div "Verde" at bounding box center [375, 59] width 88 height 15
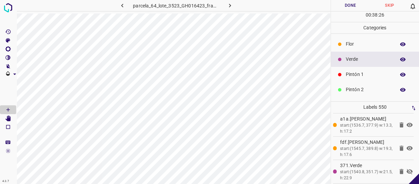
scroll to position [6715, 0]
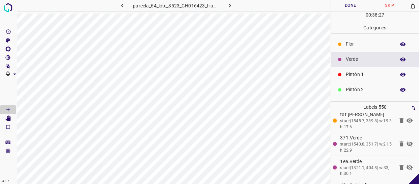
click at [407, 141] on icon at bounding box center [410, 143] width 6 height 5
click at [406, 163] on icon at bounding box center [410, 167] width 8 height 8
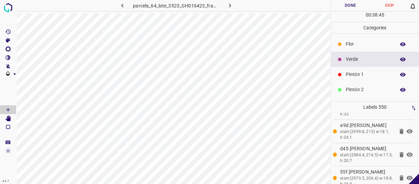
scroll to position [9660, 0]
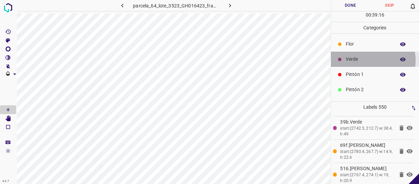
click at [367, 60] on p "Verde" at bounding box center [369, 59] width 46 height 7
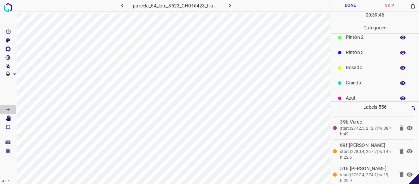
scroll to position [59, 0]
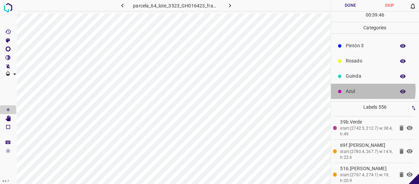
click at [362, 90] on p "Azul" at bounding box center [369, 91] width 46 height 7
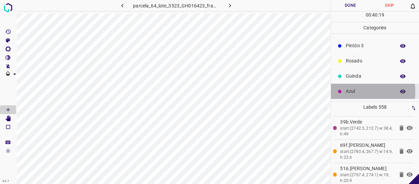
click at [352, 91] on p "Azul" at bounding box center [369, 91] width 46 height 7
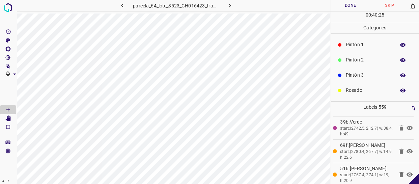
scroll to position [28, 0]
click at [361, 45] on p "Pintón 1" at bounding box center [369, 46] width 46 height 7
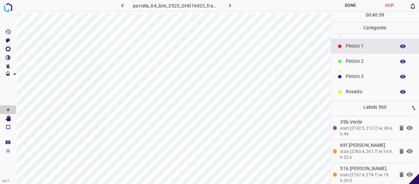
click at [364, 52] on div "Pintón 1" at bounding box center [375, 45] width 88 height 15
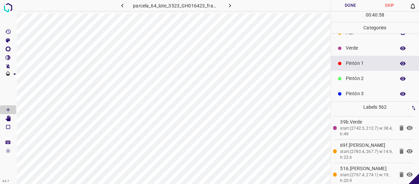
scroll to position [0, 0]
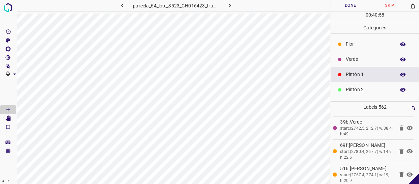
click at [364, 56] on p "Verde" at bounding box center [369, 59] width 46 height 7
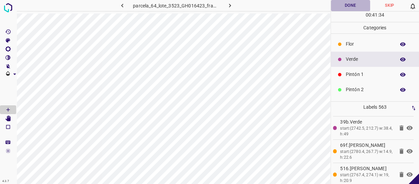
click at [355, 6] on button "Done" at bounding box center [350, 5] width 39 height 11
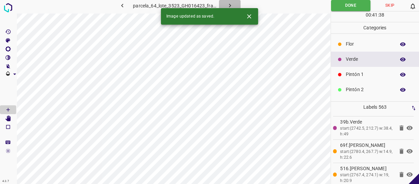
click at [230, 3] on icon "button" at bounding box center [229, 5] width 7 height 7
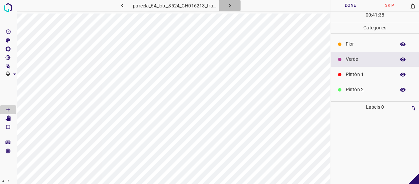
click at [230, 4] on icon "button" at bounding box center [229, 5] width 7 height 7
